Goal: Information Seeking & Learning: Find contact information

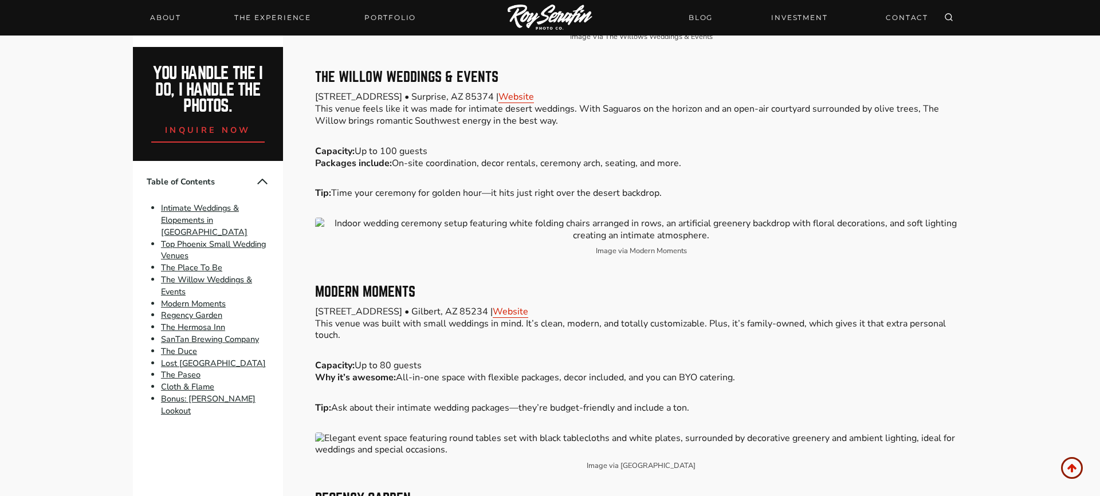
scroll to position [1466, 0]
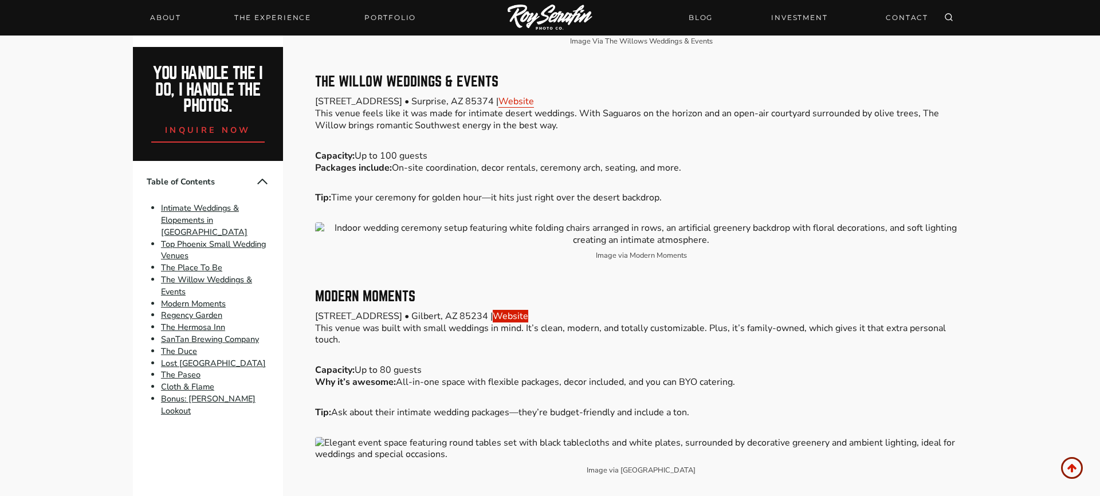
click at [528, 310] on link "Website" at bounding box center [511, 316] width 36 height 13
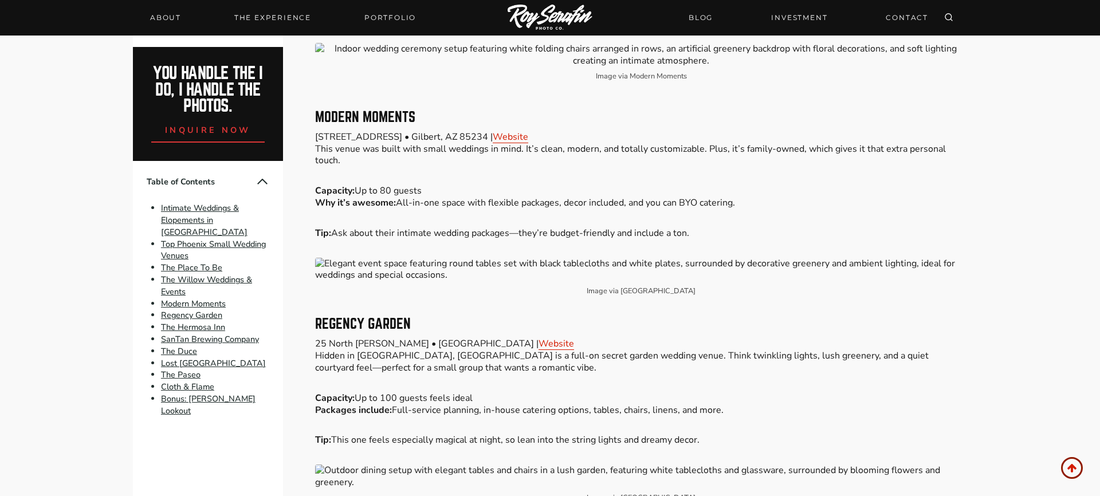
scroll to position [1835, 0]
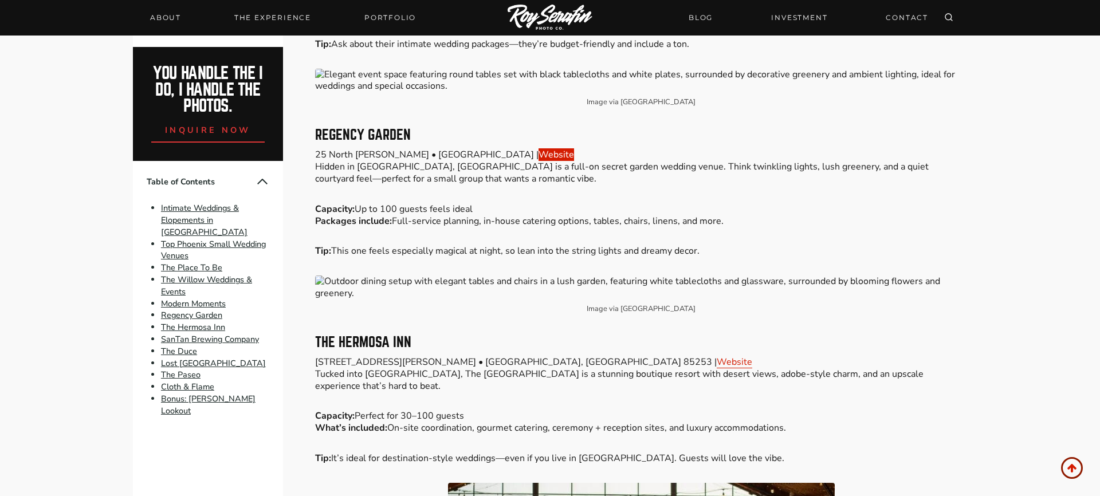
click at [539, 148] on link "Website" at bounding box center [557, 154] width 36 height 13
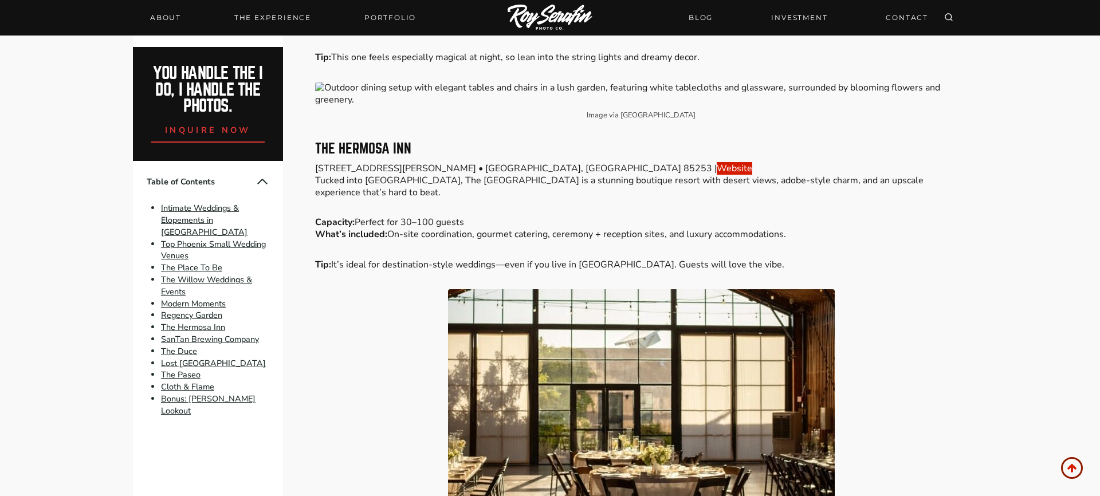
scroll to position [2026, 0]
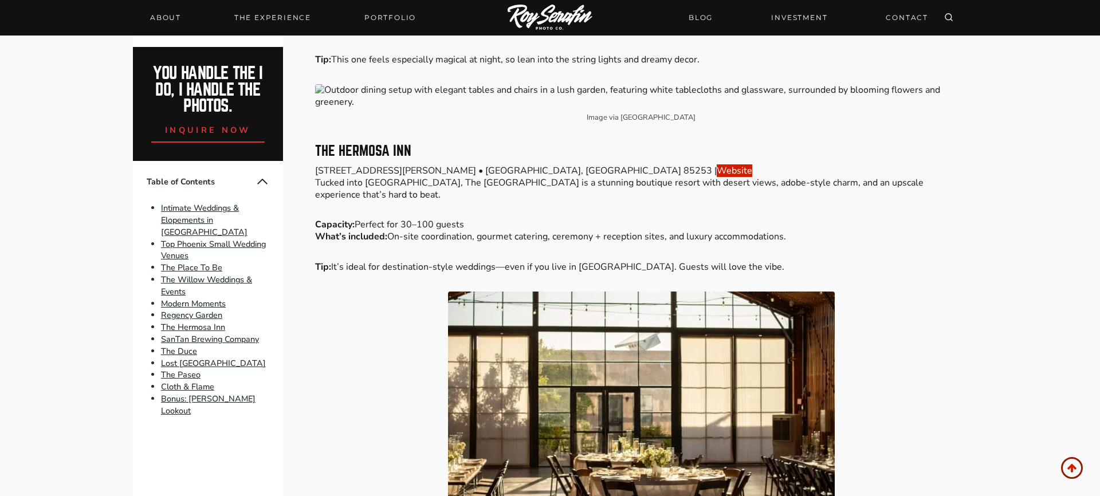
click at [717, 164] on link "Website" at bounding box center [735, 170] width 36 height 13
click at [601, 165] on p "[STREET_ADDRESS][PERSON_NAME] • [GEOGRAPHIC_DATA] | Website Tucked into [GEOGRA…" at bounding box center [641, 183] width 652 height 36
click at [591, 165] on p "[STREET_ADDRESS][PERSON_NAME] • [GEOGRAPHIC_DATA] | Website Tucked into [GEOGRA…" at bounding box center [641, 183] width 652 height 36
click at [717, 164] on link "Website" at bounding box center [735, 170] width 36 height 13
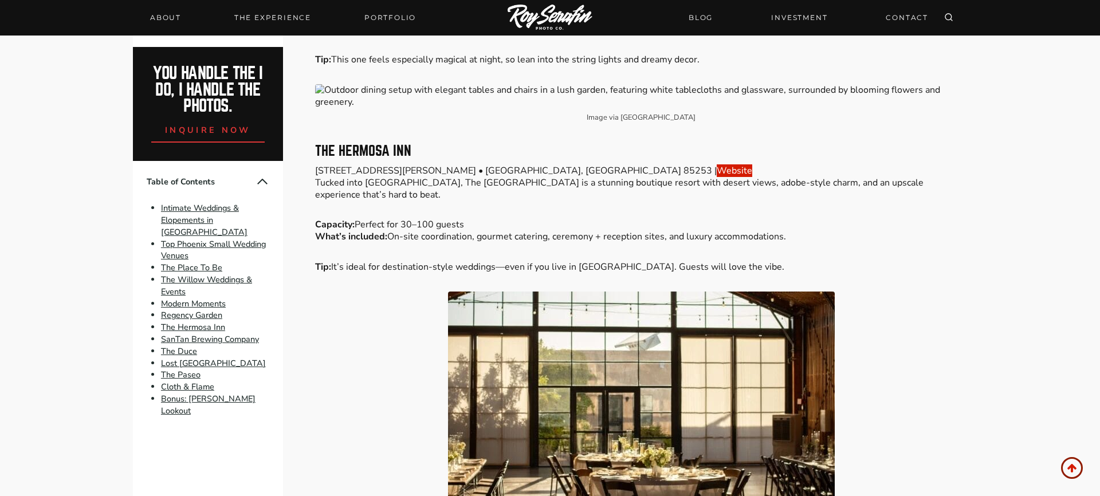
click at [717, 164] on link "Website" at bounding box center [735, 170] width 36 height 13
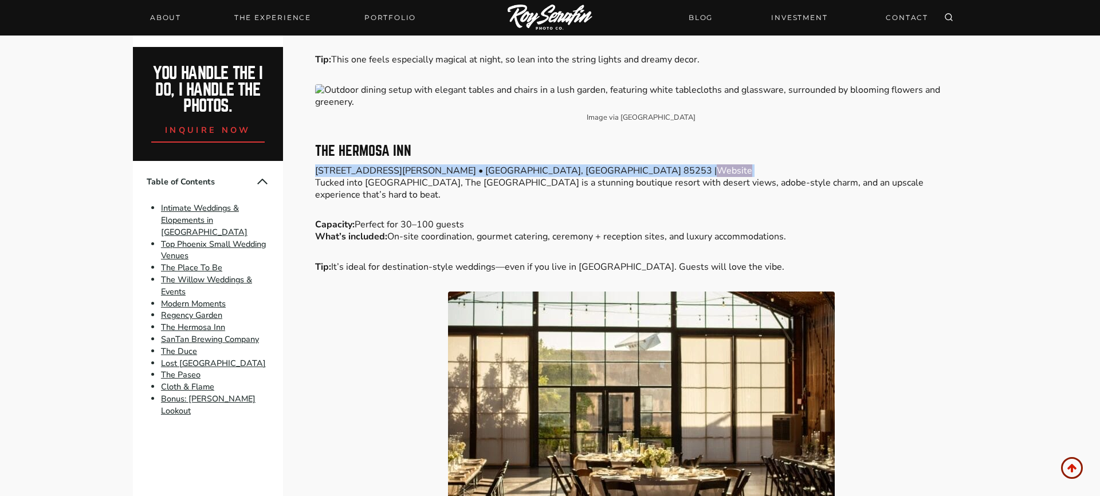
click at [717, 164] on link "Website" at bounding box center [735, 170] width 36 height 13
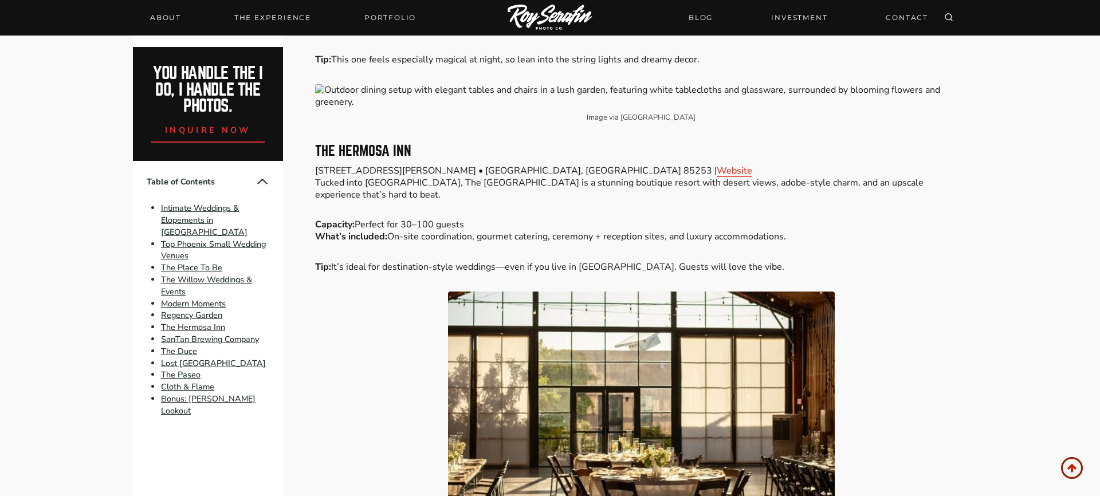
click at [638, 144] on h3 "The Hermosa Inn" at bounding box center [641, 151] width 652 height 14
click at [591, 165] on p "[STREET_ADDRESS][PERSON_NAME] • [GEOGRAPHIC_DATA] | Website Tucked into [GEOGRA…" at bounding box center [641, 183] width 652 height 36
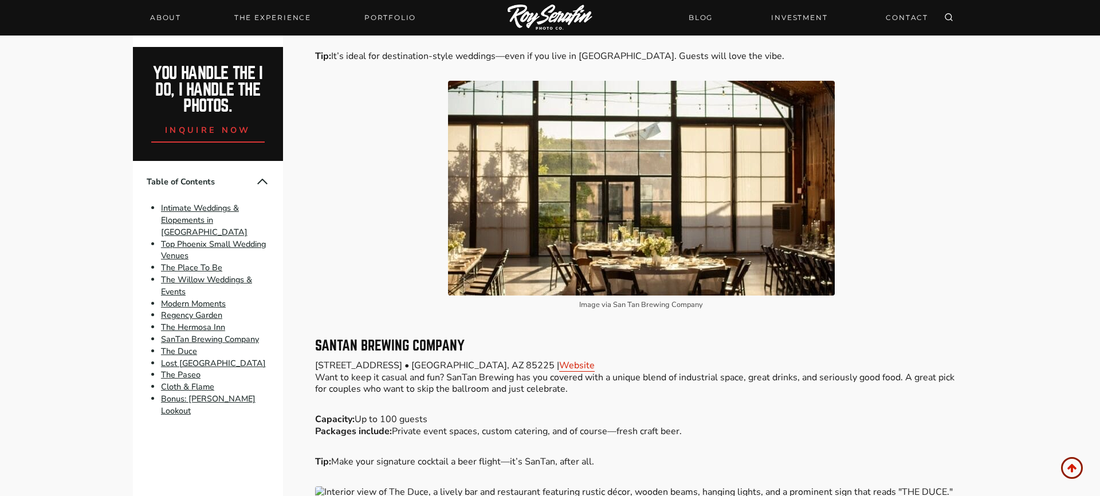
scroll to position [2360, 0]
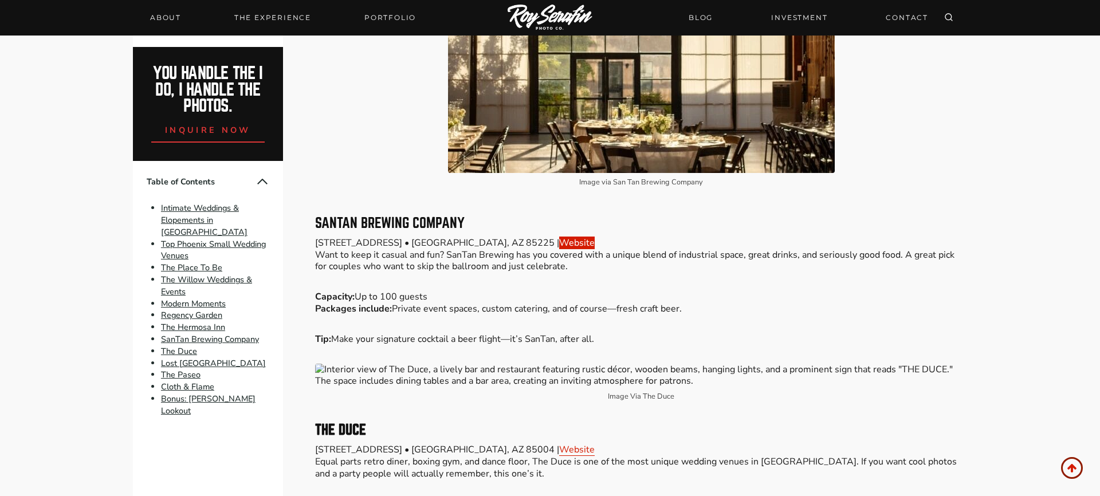
click at [559, 237] on link "Website" at bounding box center [577, 243] width 36 height 13
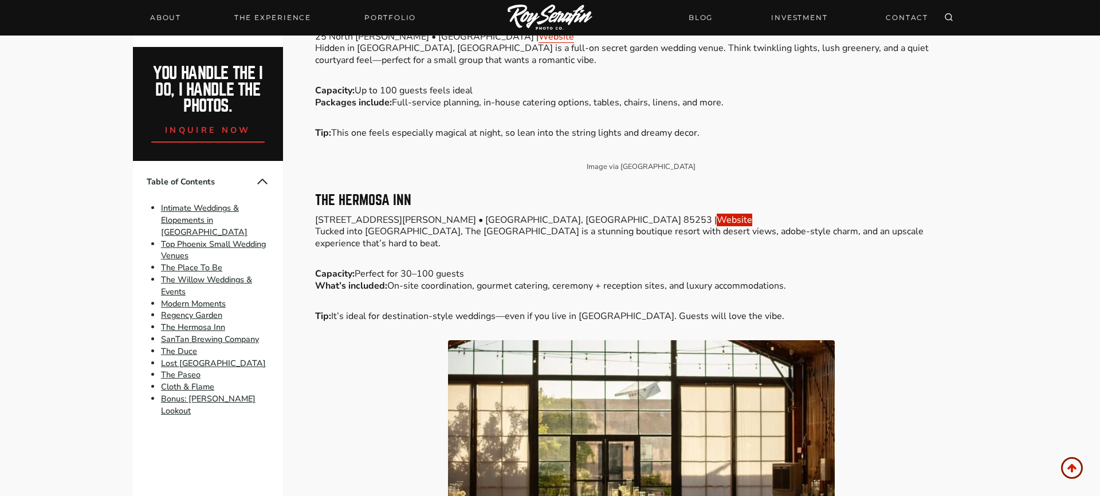
click at [717, 237] on link "Website" at bounding box center [735, 243] width 36 height 13
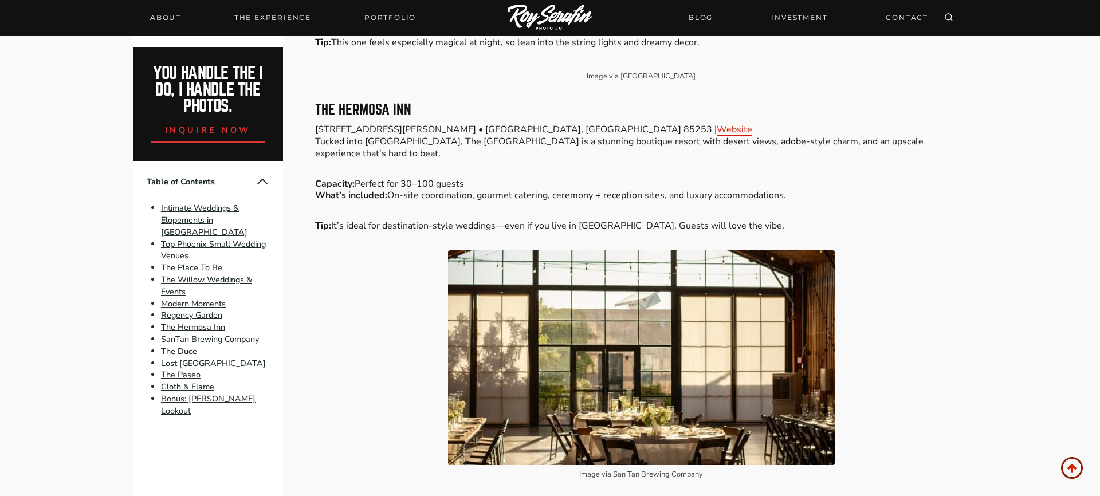
scroll to position [2505, 0]
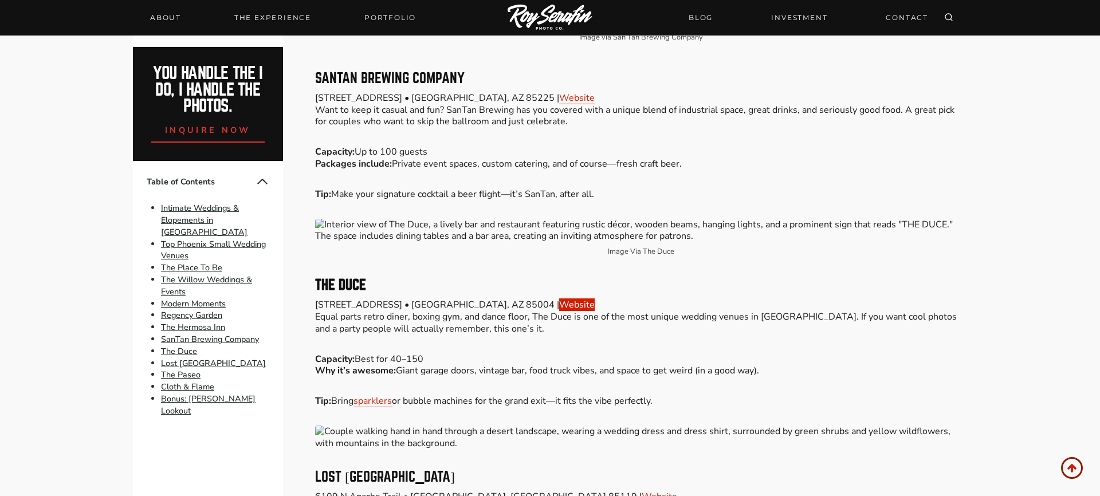
click at [559, 299] on link "Website" at bounding box center [577, 305] width 36 height 13
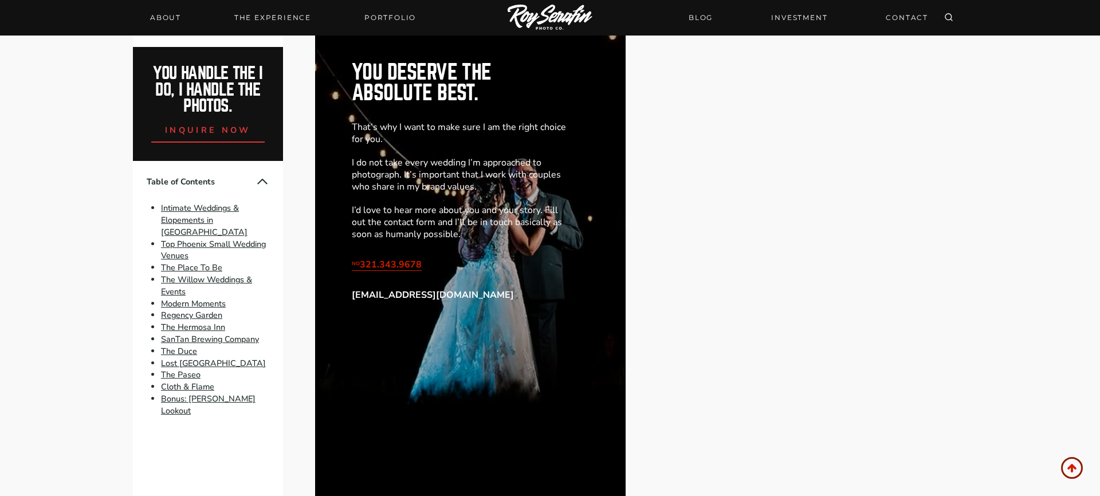
scroll to position [4342, 0]
